Goal: Information Seeking & Learning: Learn about a topic

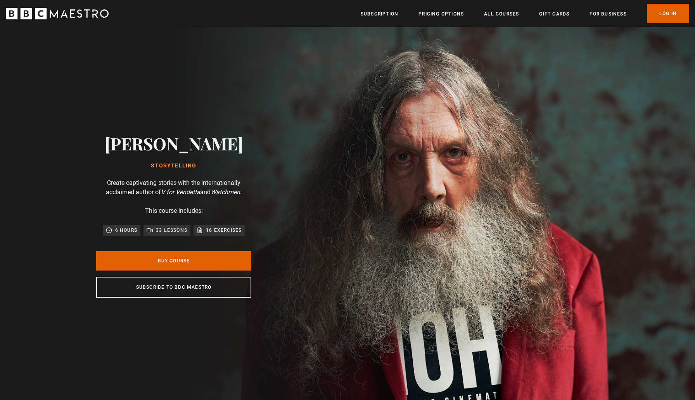
scroll to position [0, 1423]
click at [499, 17] on link "All Courses" at bounding box center [501, 14] width 35 height 8
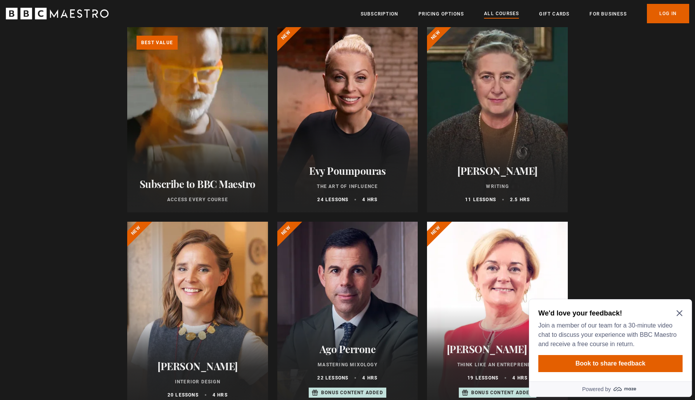
scroll to position [96, 0]
click at [677, 311] on icon "Close Maze Prompt" at bounding box center [680, 314] width 6 height 6
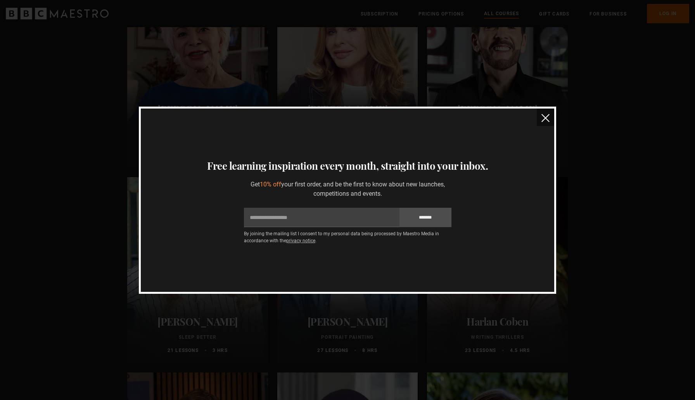
scroll to position [539, 0]
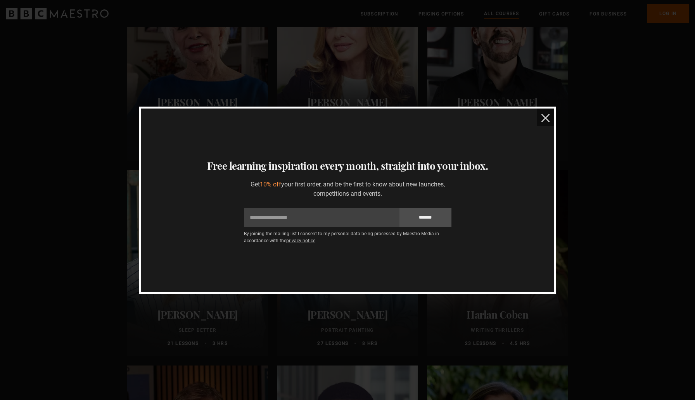
click at [546, 120] on img "close" at bounding box center [546, 118] width 8 height 8
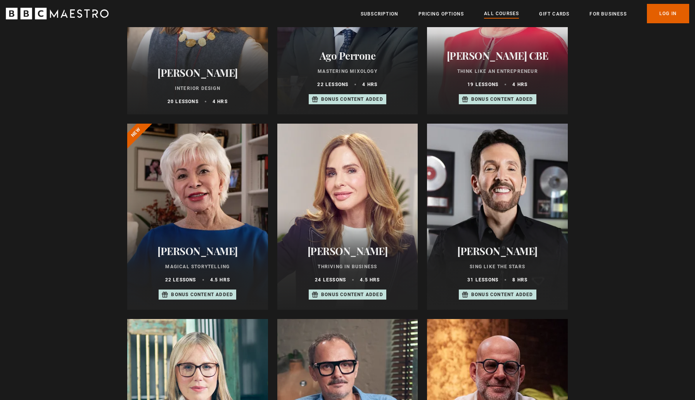
scroll to position [104, 0]
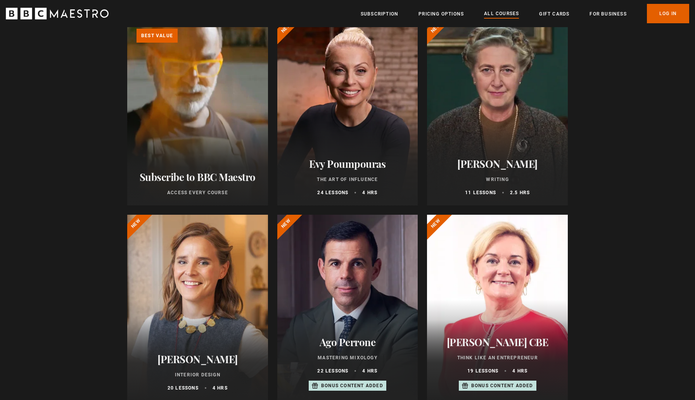
click at [508, 114] on div at bounding box center [497, 112] width 141 height 186
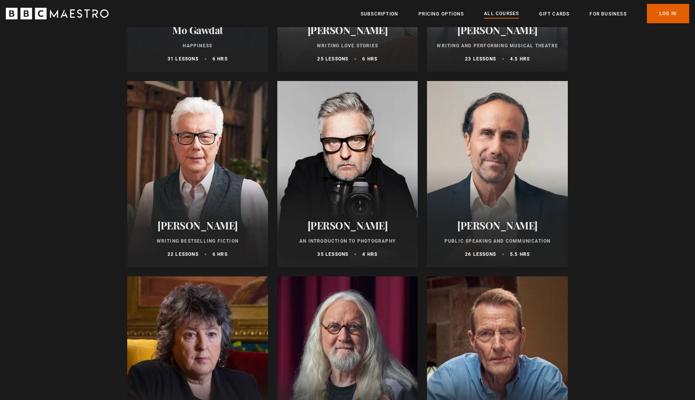
scroll to position [1607, 0]
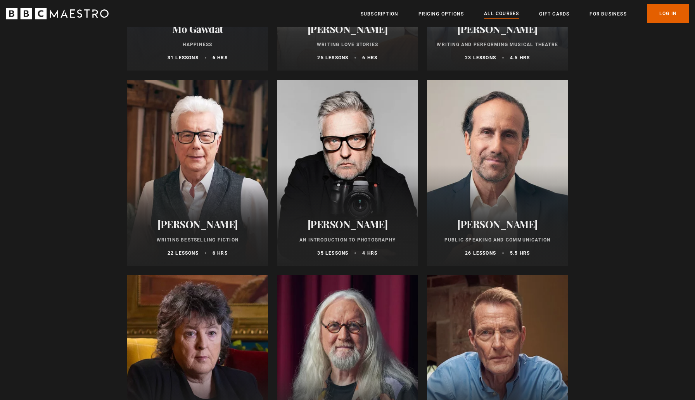
click at [380, 168] on div at bounding box center [347, 173] width 141 height 186
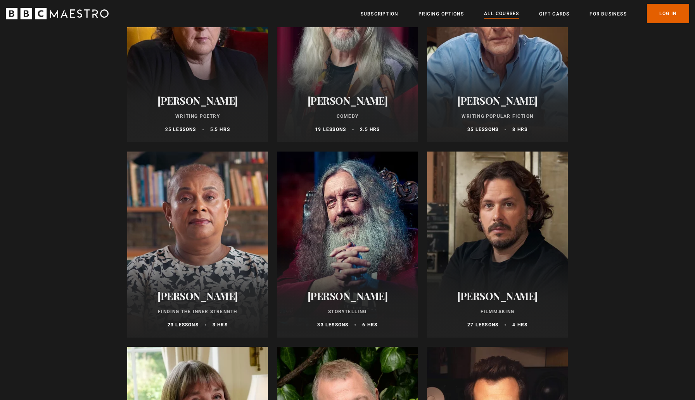
scroll to position [1840, 0]
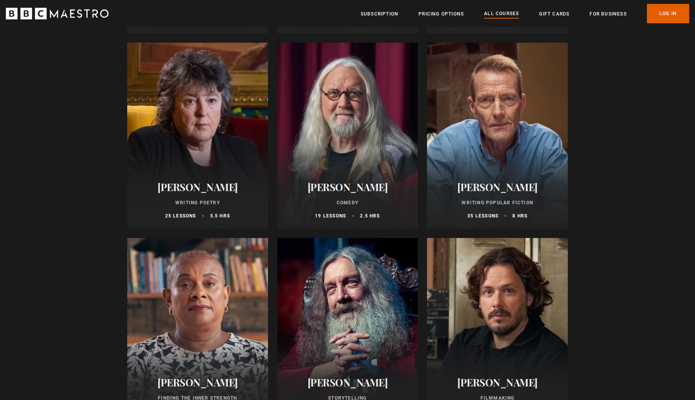
click at [375, 319] on div at bounding box center [347, 331] width 141 height 186
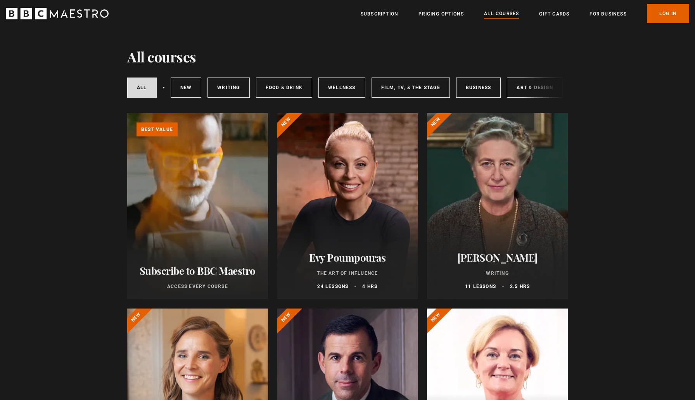
scroll to position [8, 0]
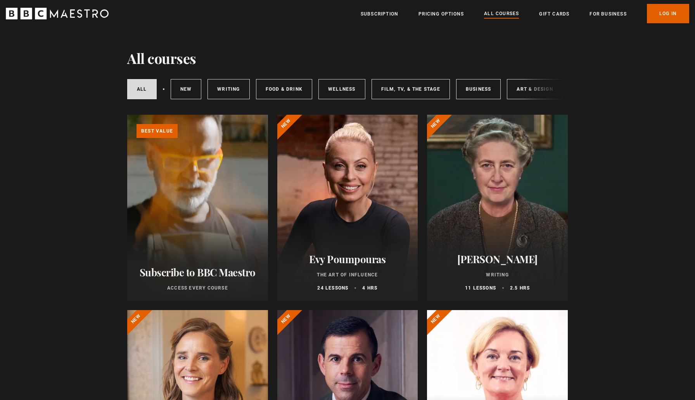
click at [502, 195] on div at bounding box center [497, 208] width 141 height 186
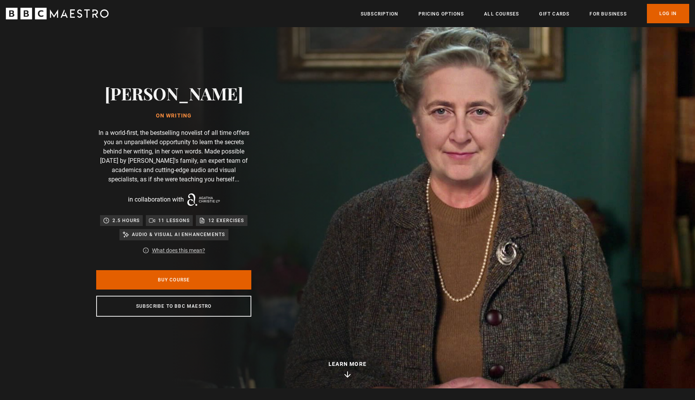
scroll to position [0, 305]
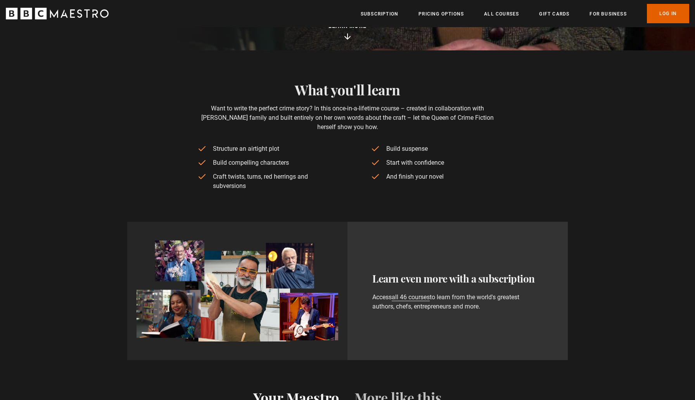
scroll to position [353, 0]
